Goal: Check status: Check status

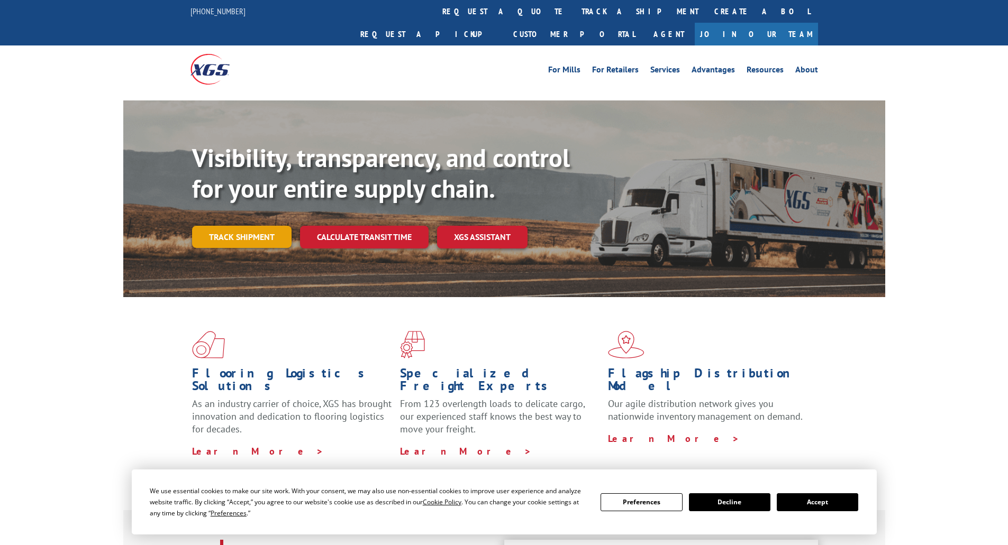
click at [272, 226] on link "Track shipment" at bounding box center [241, 237] width 99 height 22
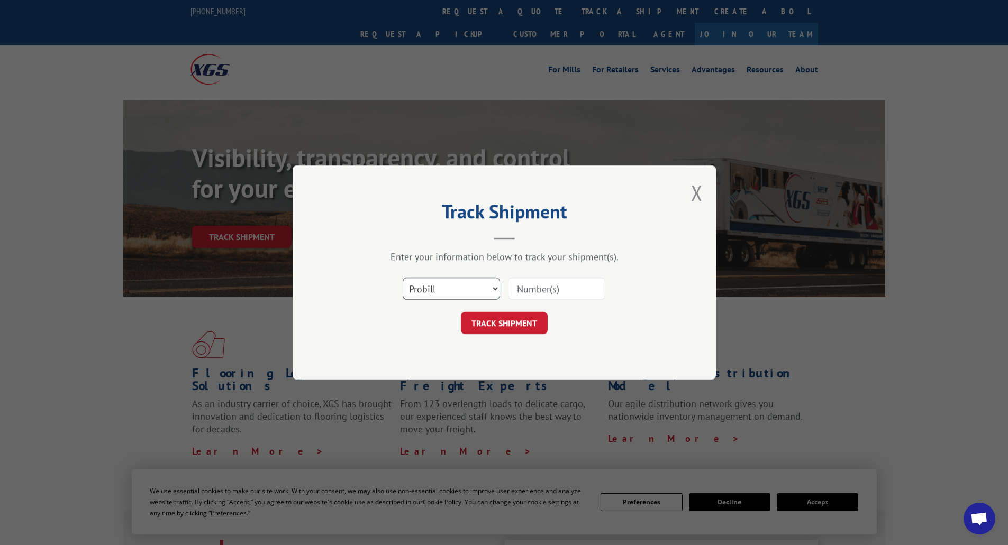
click at [475, 287] on select "Select category... Probill BOL PO" at bounding box center [451, 289] width 97 height 22
select select "bol"
click at [403, 278] on select "Select category... Probill BOL PO" at bounding box center [451, 289] width 97 height 22
click at [588, 288] on input at bounding box center [556, 289] width 97 height 22
type input "502374842"
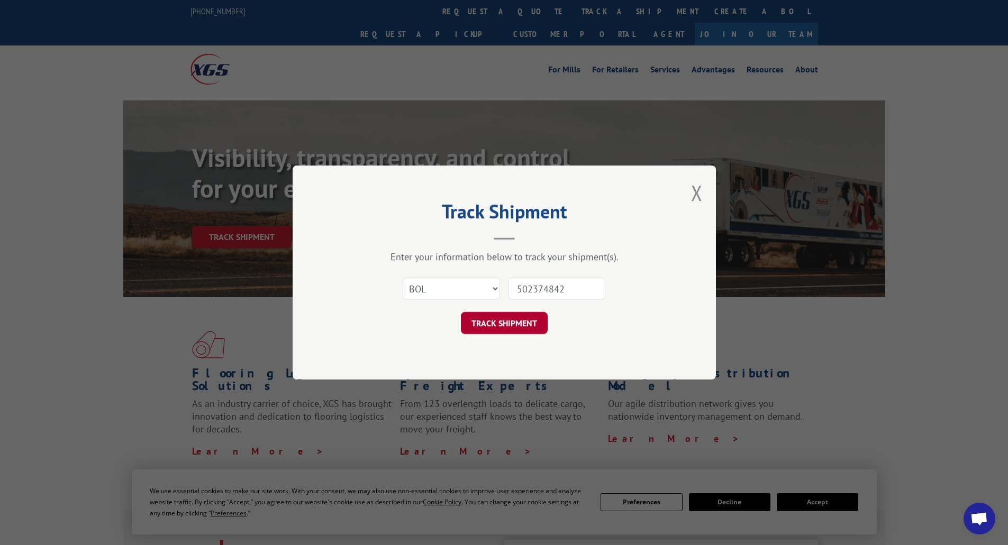
click at [517, 316] on button "TRACK SHIPMENT" at bounding box center [504, 323] width 87 height 22
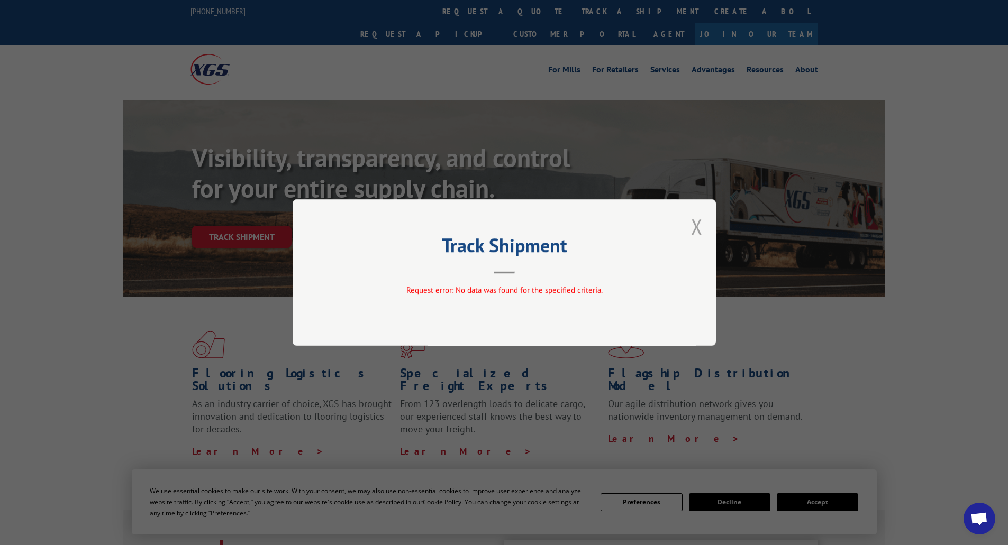
click at [701, 227] on button "Close modal" at bounding box center [697, 227] width 12 height 28
